Goal: Task Accomplishment & Management: Manage account settings

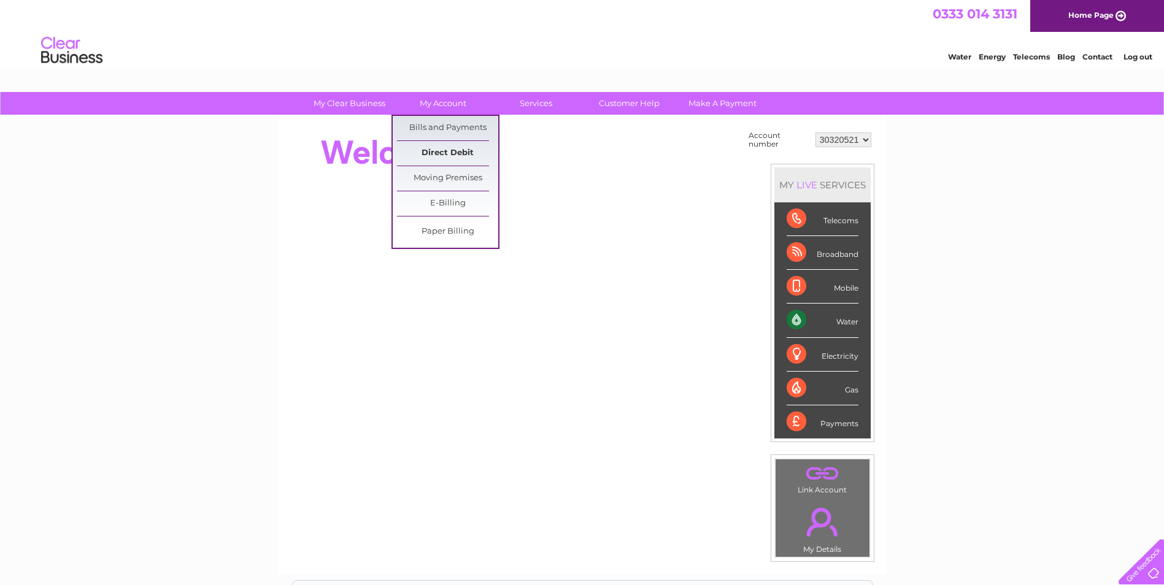
click at [443, 152] on link "Direct Debit" at bounding box center [447, 153] width 101 height 25
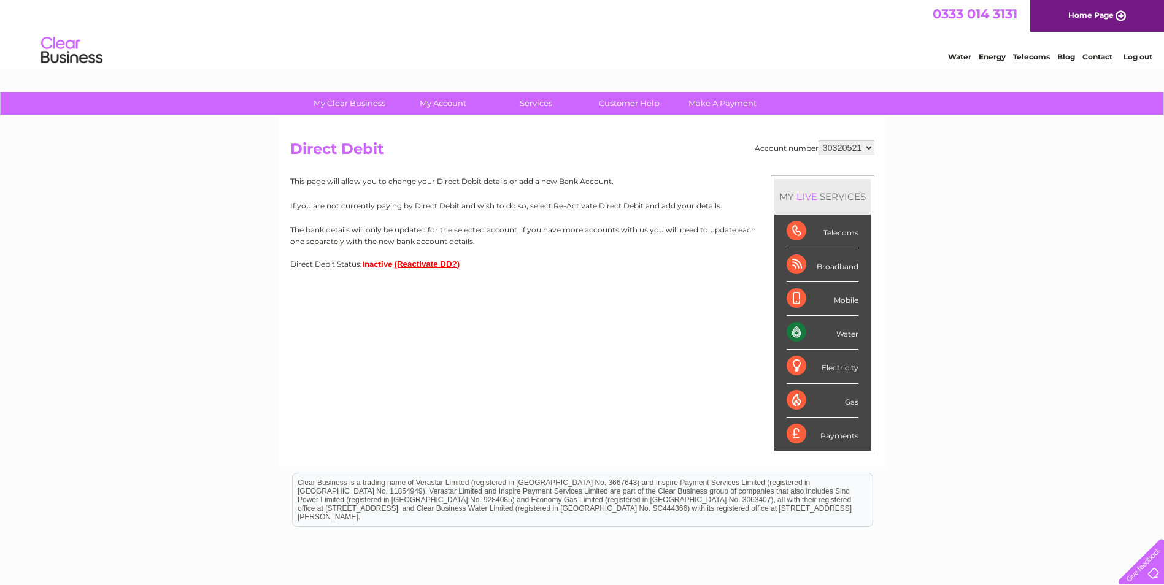
click at [425, 265] on button "(Reactivate DD?)" at bounding box center [427, 263] width 66 height 9
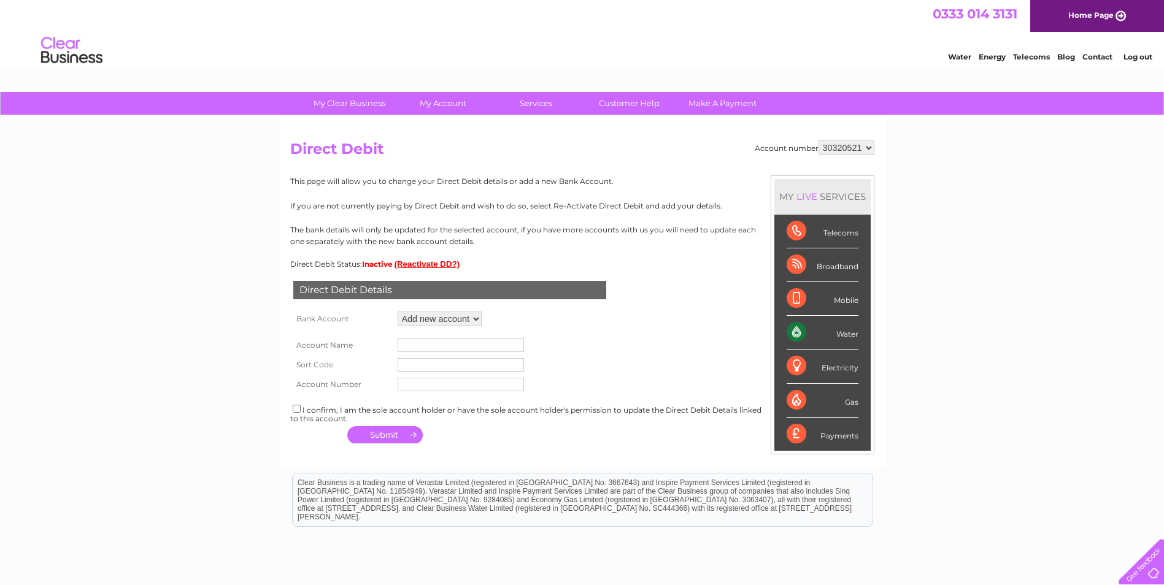
click at [472, 320] on select "Add new account" at bounding box center [440, 319] width 84 height 15
click at [398, 312] on select "Add new account" at bounding box center [440, 319] width 84 height 15
click at [424, 348] on input "text" at bounding box center [461, 345] width 126 height 13
type input "Hamish Falconer"
click at [453, 361] on input "text" at bounding box center [461, 364] width 126 height 13
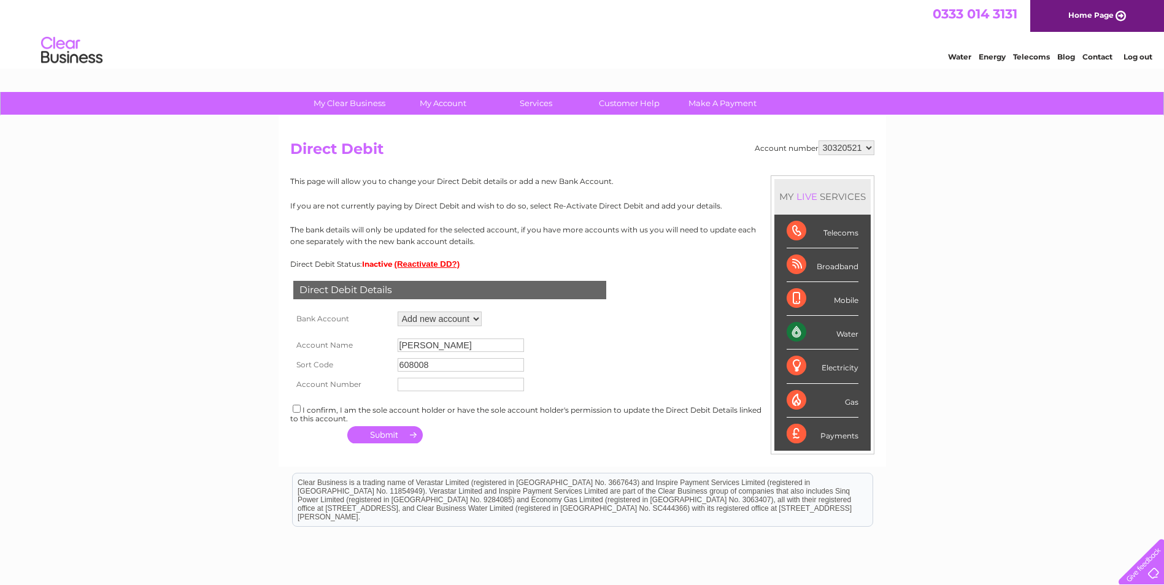
type input "608008"
click at [434, 385] on input "text" at bounding box center [461, 384] width 126 height 13
type input "16798201"
click at [294, 406] on input "checkbox" at bounding box center [297, 409] width 8 height 8
checkbox input "true"
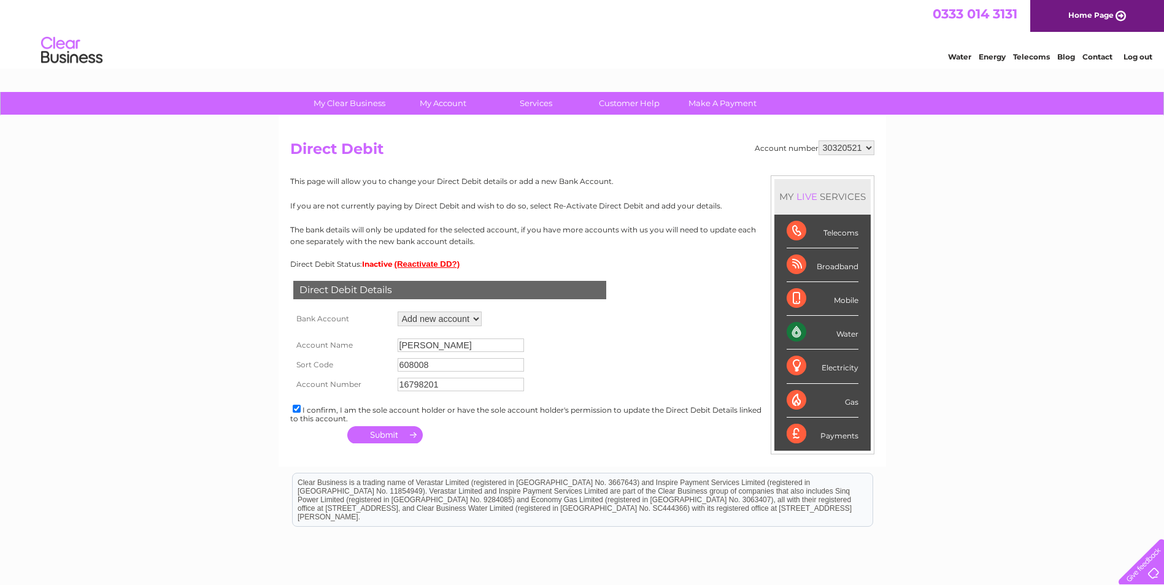
click at [380, 439] on button "button" at bounding box center [384, 434] width 75 height 17
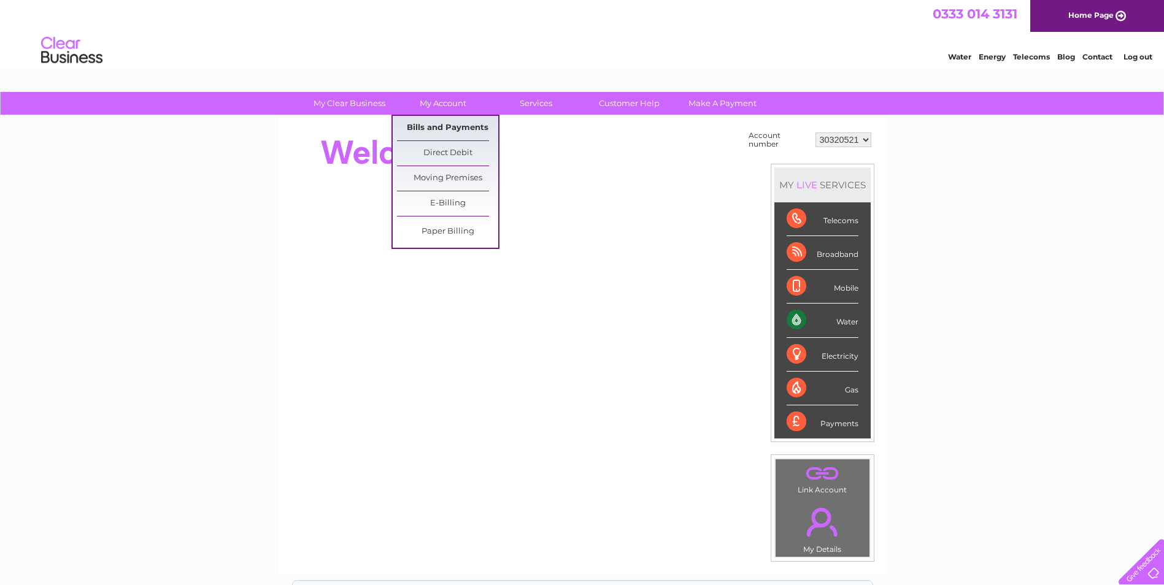
click at [454, 125] on link "Bills and Payments" at bounding box center [447, 128] width 101 height 25
click at [444, 126] on link "Bills and Payments" at bounding box center [447, 128] width 101 height 25
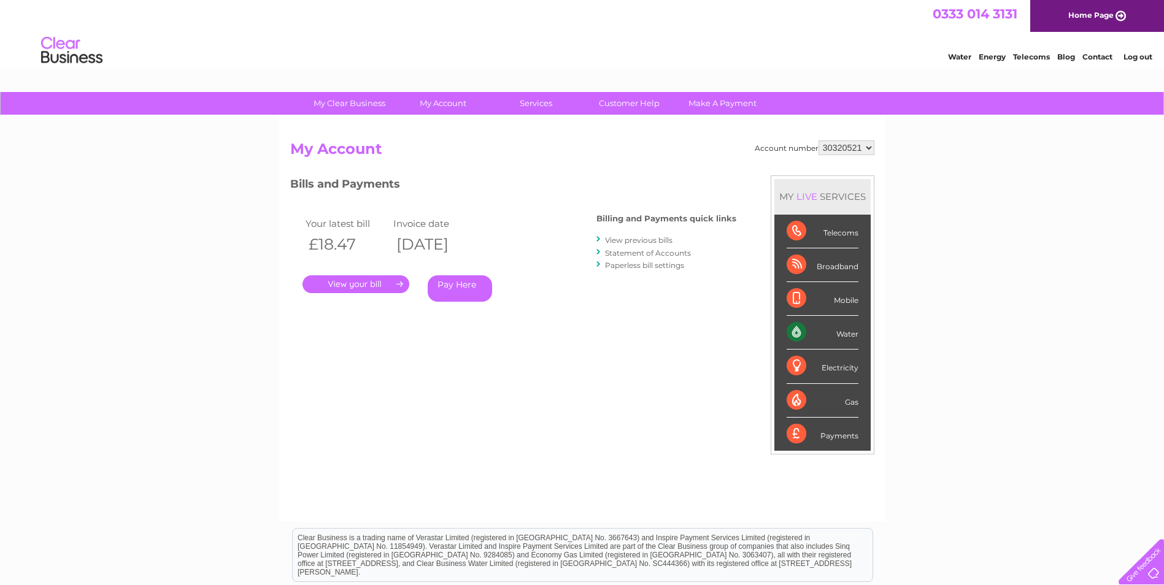
click at [631, 240] on link "View previous bills" at bounding box center [638, 240] width 67 height 9
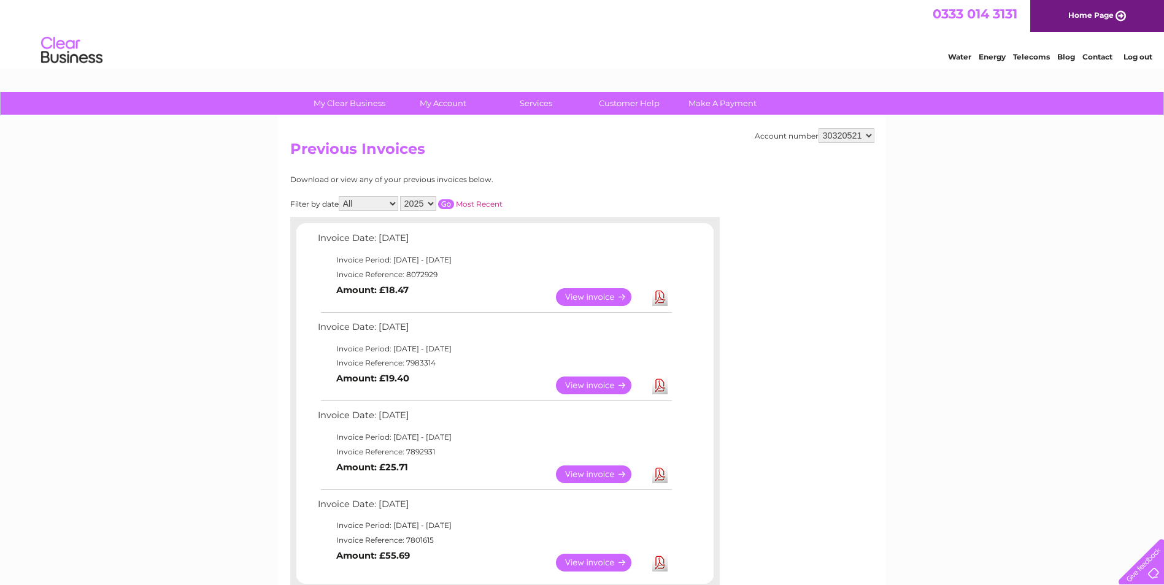
click at [658, 384] on link "Download" at bounding box center [659, 386] width 15 height 18
